Goal: Task Accomplishment & Management: Manage account settings

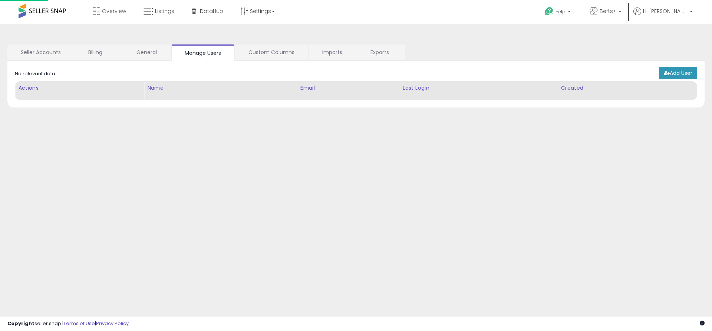
click at [381, 52] on link "Exports" at bounding box center [380, 53] width 47 height 16
click at [381, 53] on link "Exports" at bounding box center [380, 53] width 47 height 16
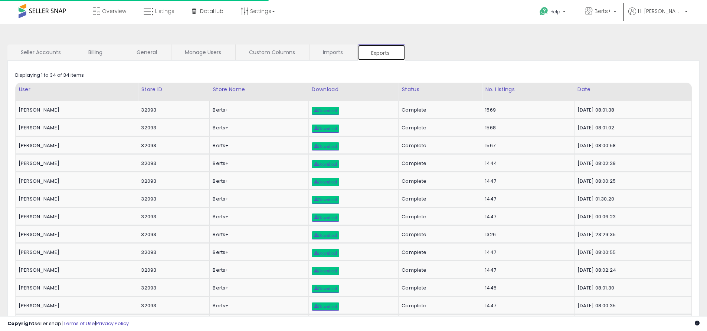
click at [381, 53] on link "Exports" at bounding box center [381, 53] width 47 height 16
